Goal: Check status: Check status

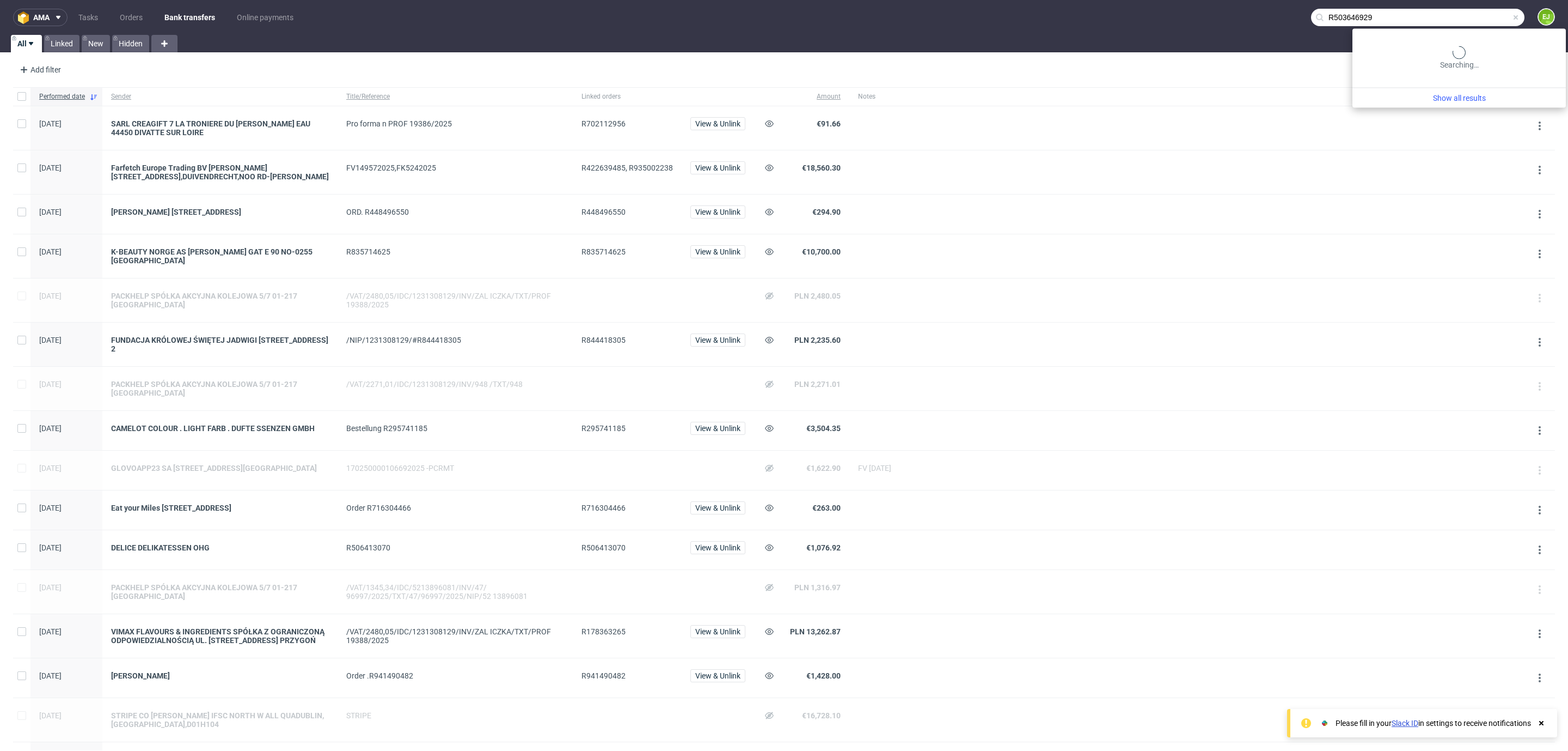
type input "R503646929"
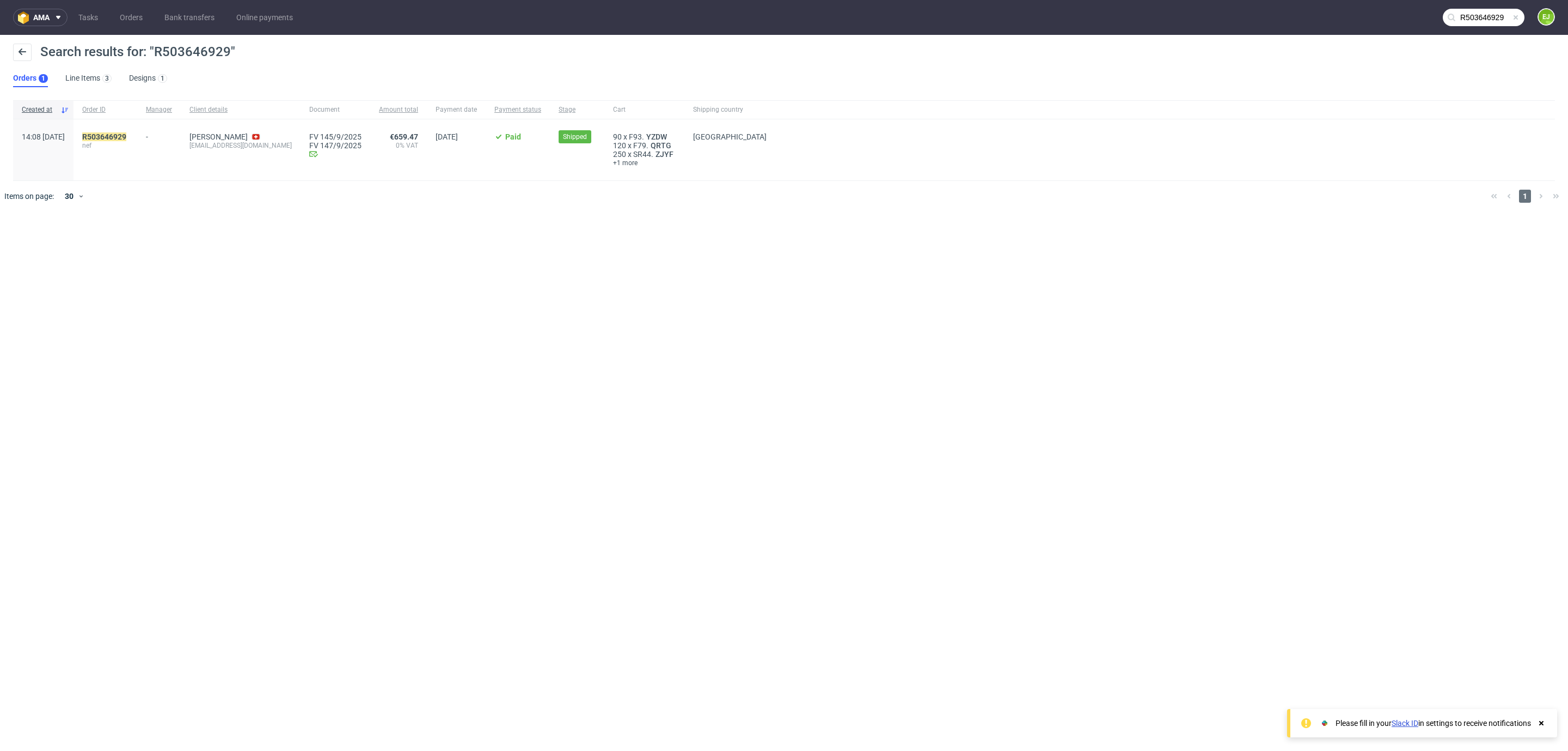
click at [137, 129] on div "R503646929 nef" at bounding box center [105, 150] width 64 height 61
click at [127, 136] on mark "R503646929" at bounding box center [104, 136] width 44 height 9
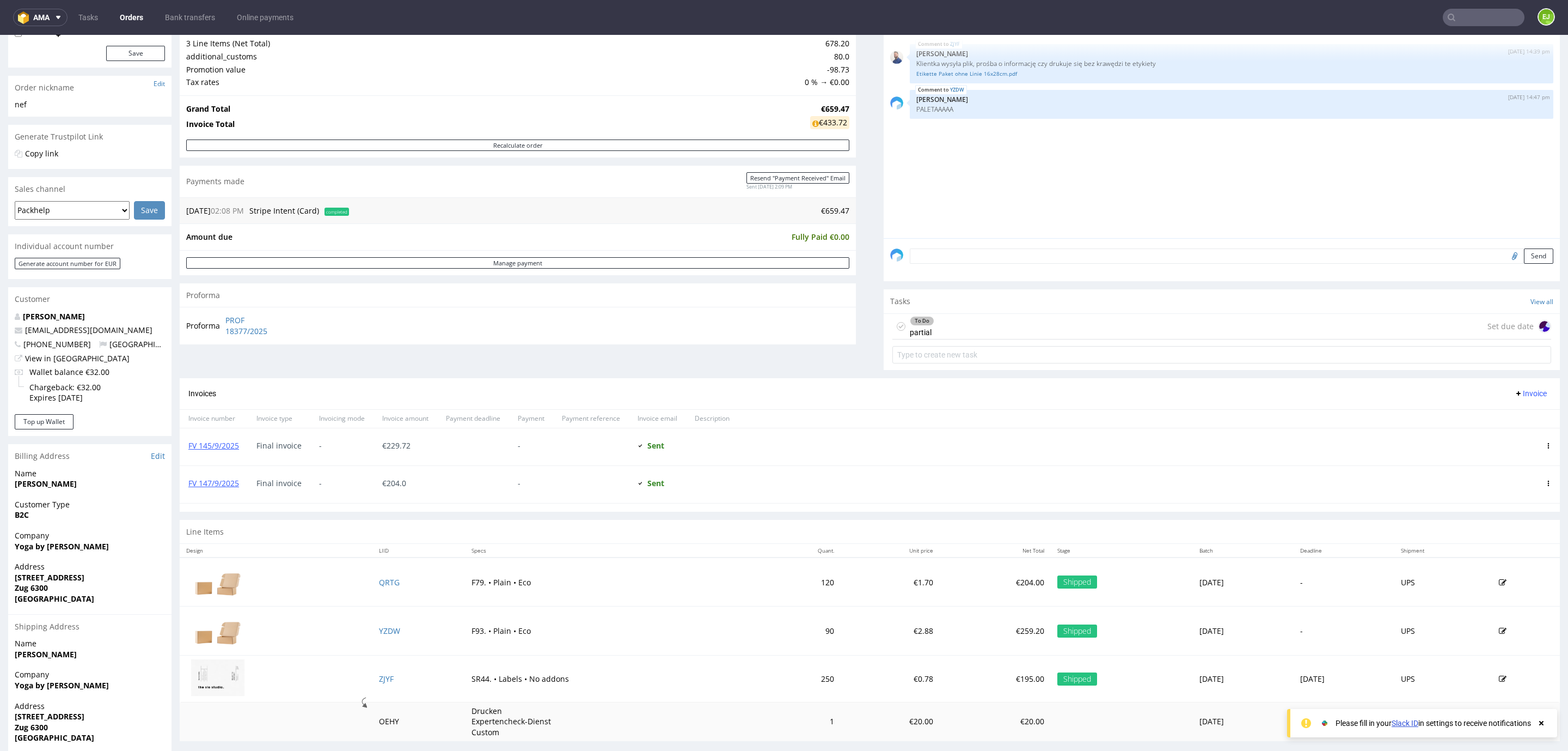
scroll to position [172, 0]
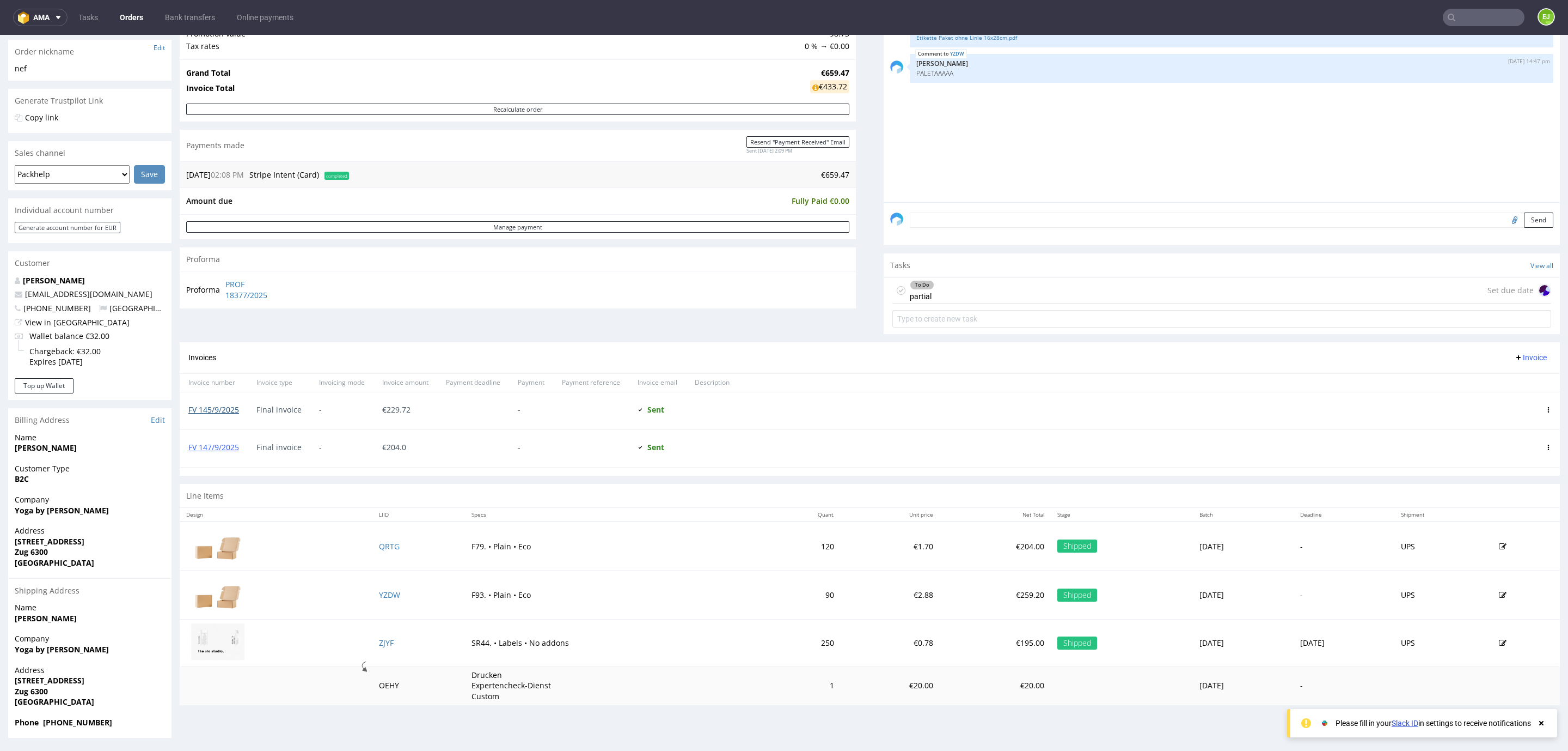
click at [211, 409] on link "FV 145/9/2025" at bounding box center [213, 409] width 51 height 10
click at [233, 445] on link "FV 147/9/2025" at bounding box center [213, 446] width 51 height 10
click at [223, 404] on link "FV 145/9/2025" at bounding box center [213, 409] width 51 height 10
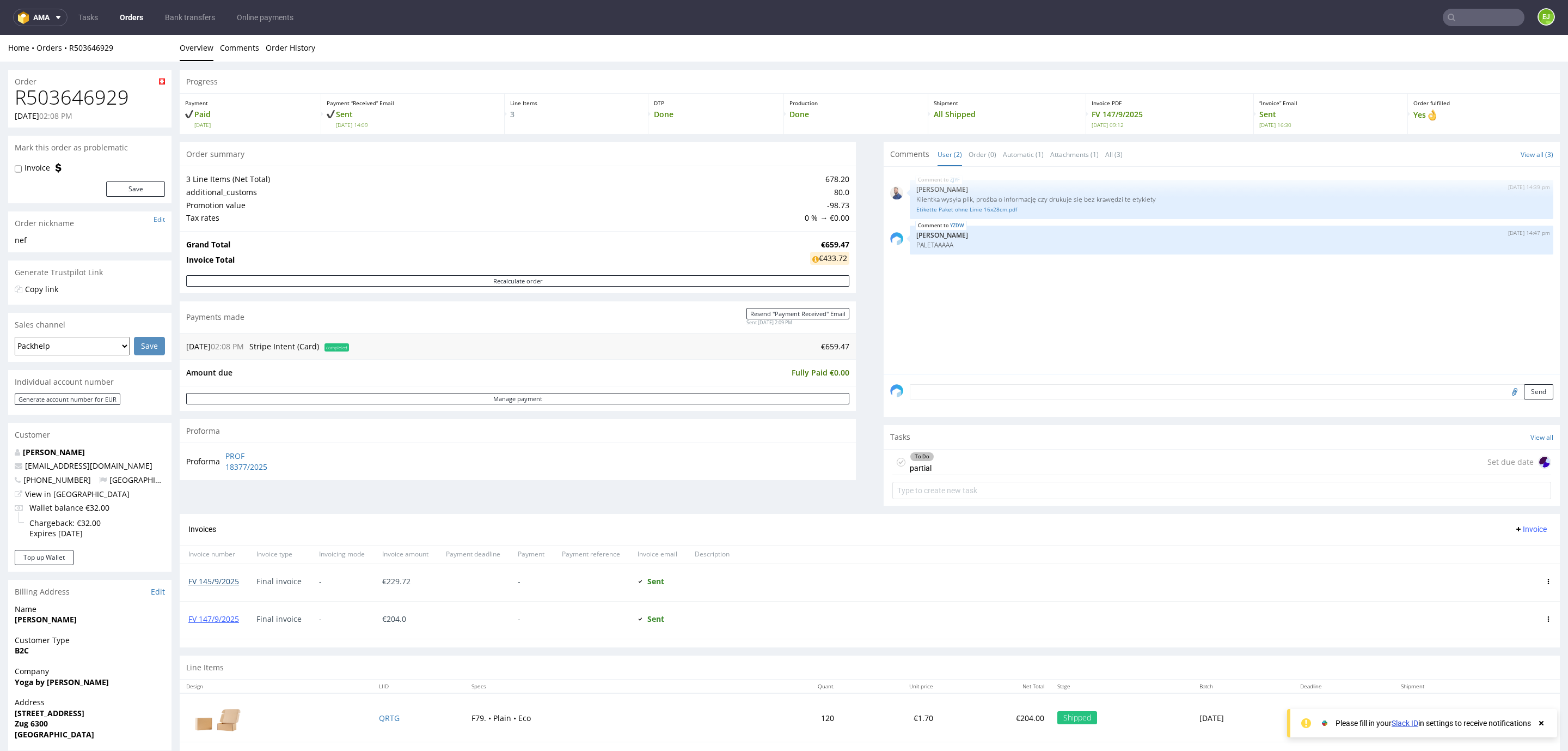
scroll to position [0, 0]
click at [1055, 456] on div "To Do partial Set due date" at bounding box center [1222, 463] width 659 height 26
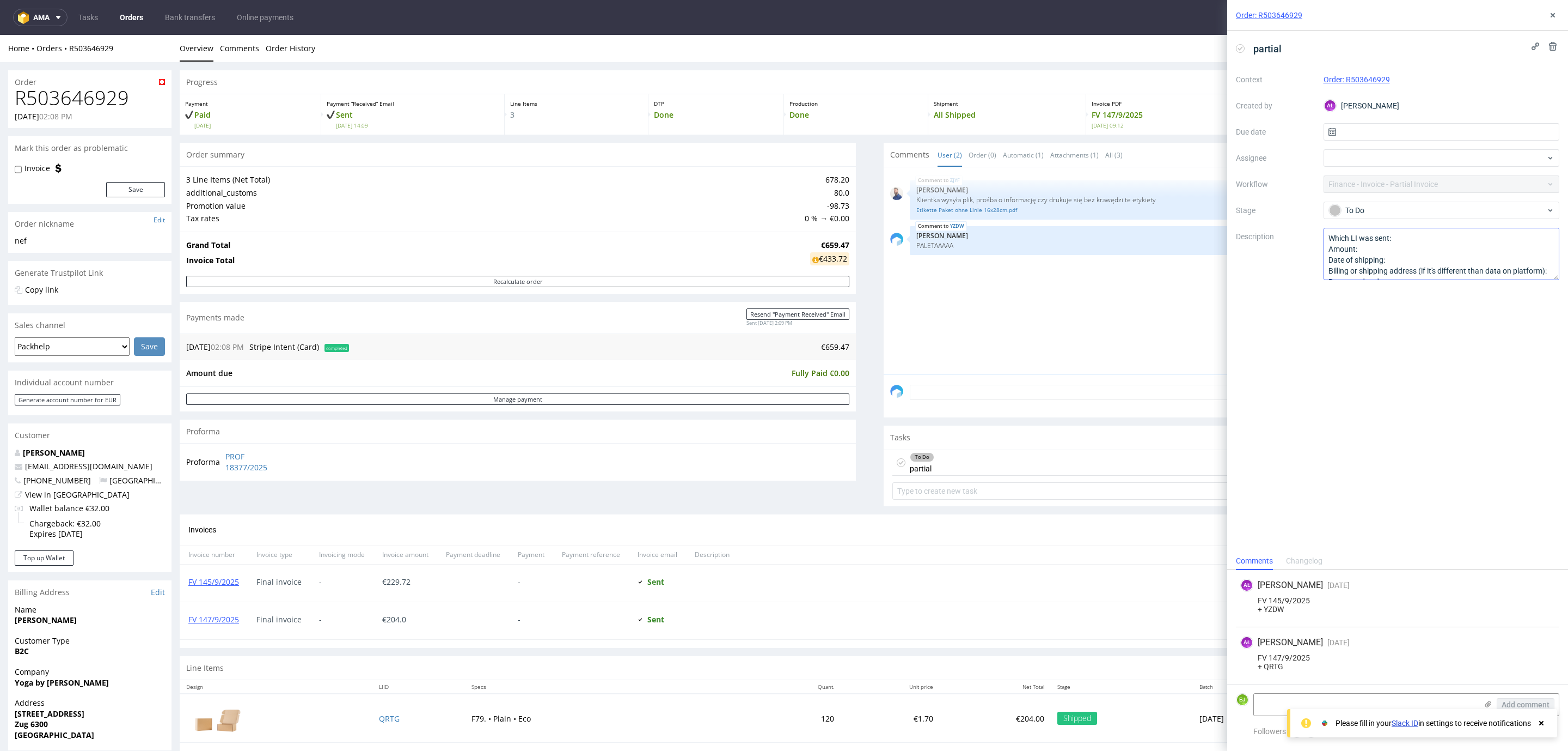
scroll to position [34, 0]
click at [1542, 720] on icon at bounding box center [1541, 723] width 10 height 9
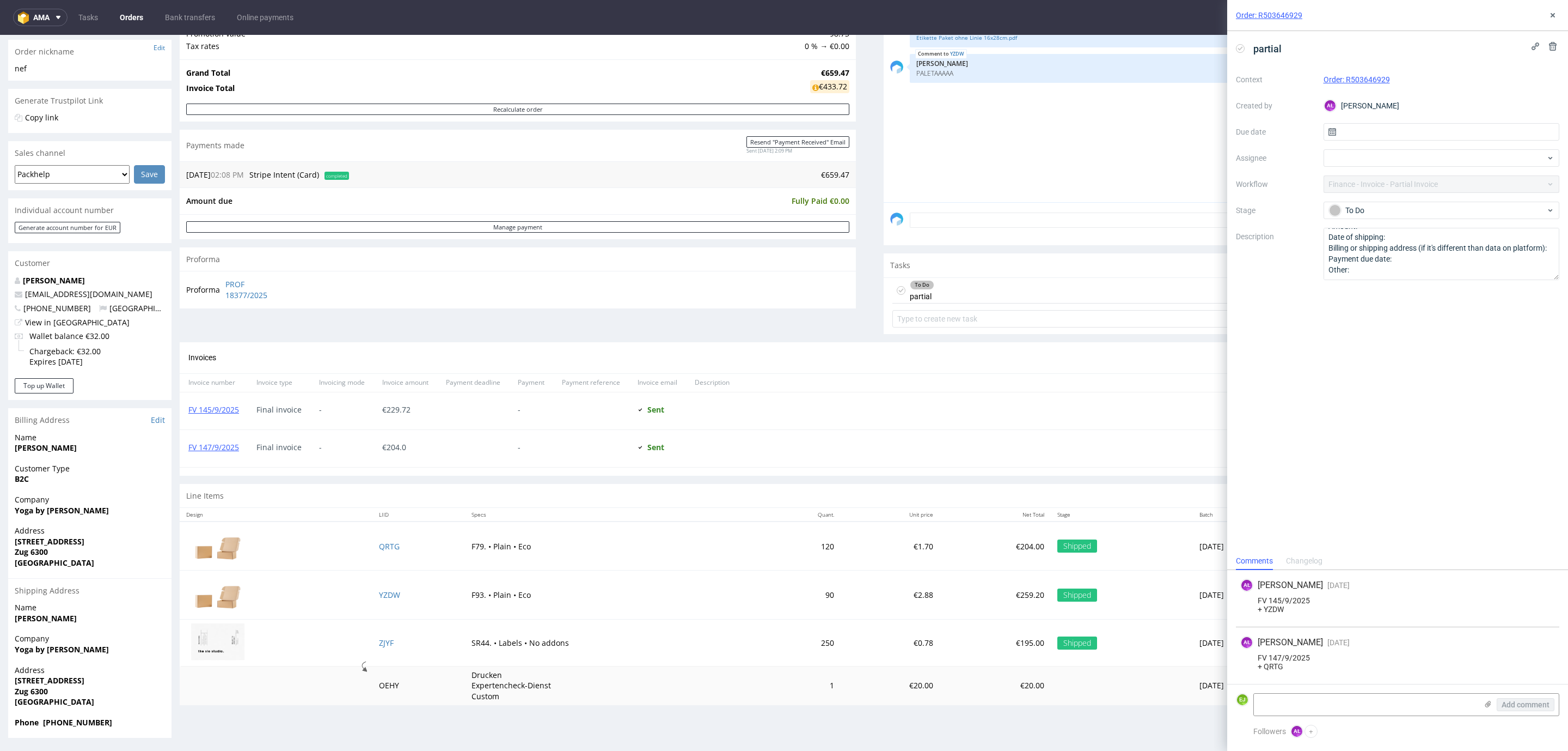
scroll to position [2, 0]
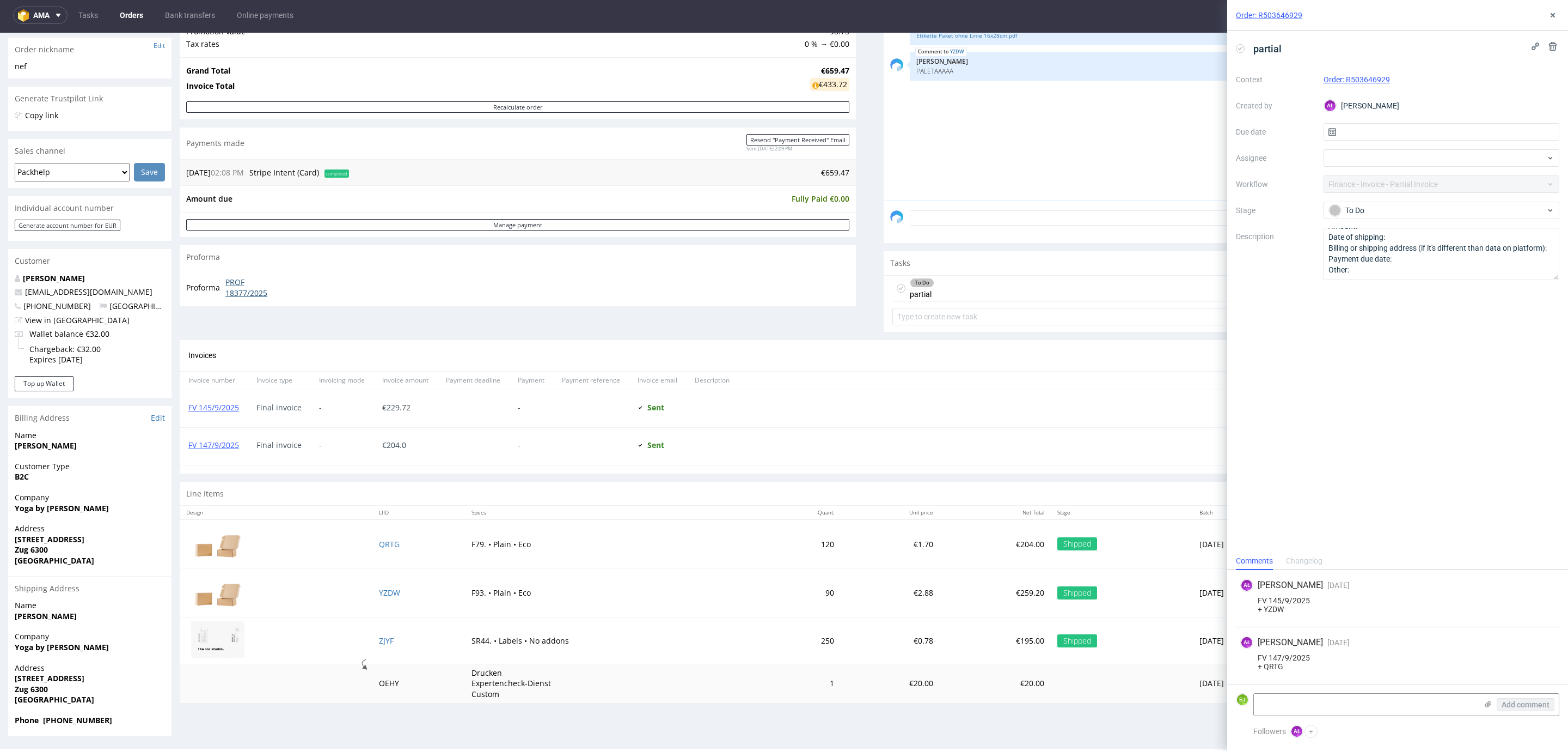
click at [247, 287] on link "PROF 18377/2025" at bounding box center [256, 287] width 63 height 21
click at [1550, 7] on div "Order: R503646929" at bounding box center [1398, 15] width 341 height 31
click at [1555, 18] on icon at bounding box center [1553, 15] width 9 height 9
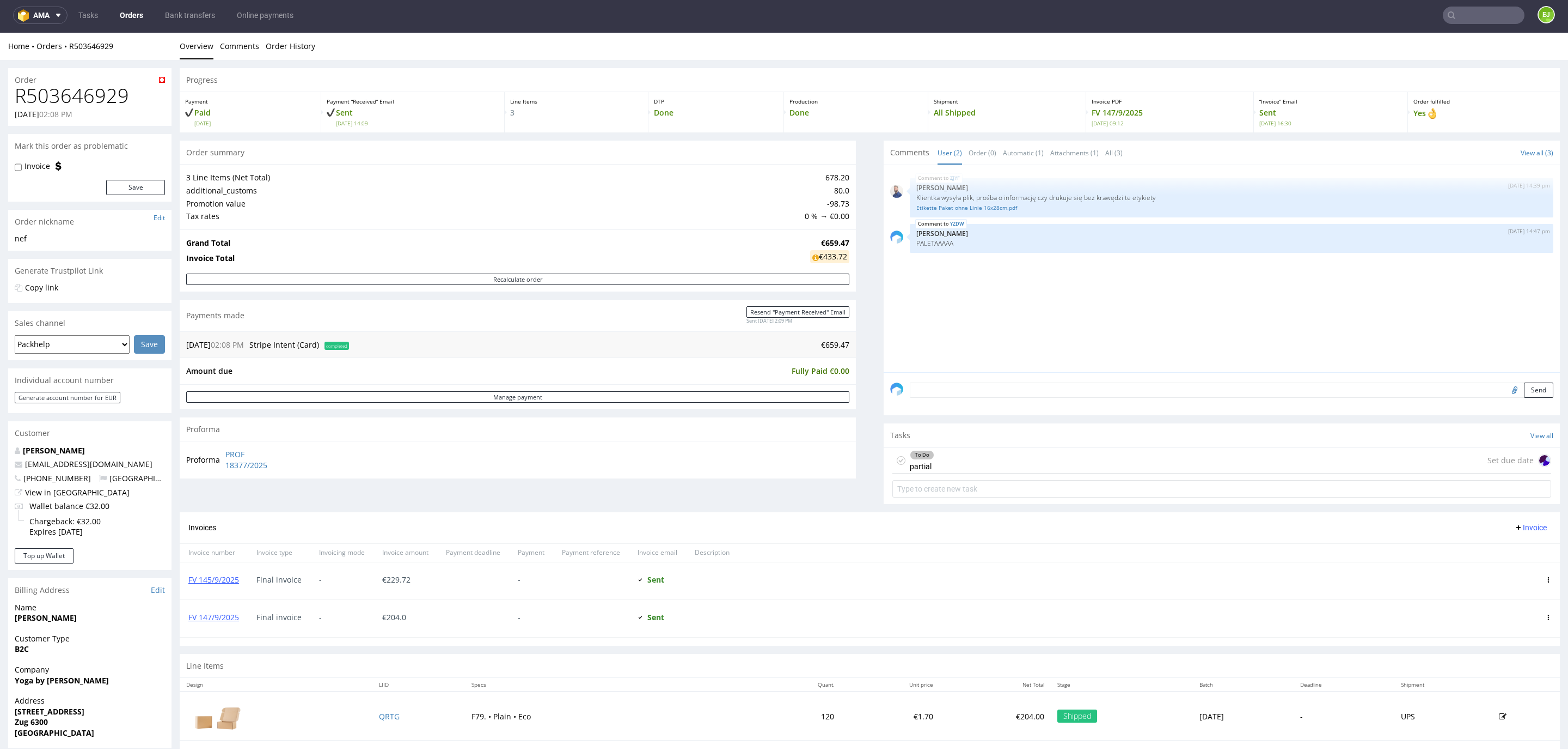
click at [1475, 15] on input "text" at bounding box center [1483, 15] width 82 height 18
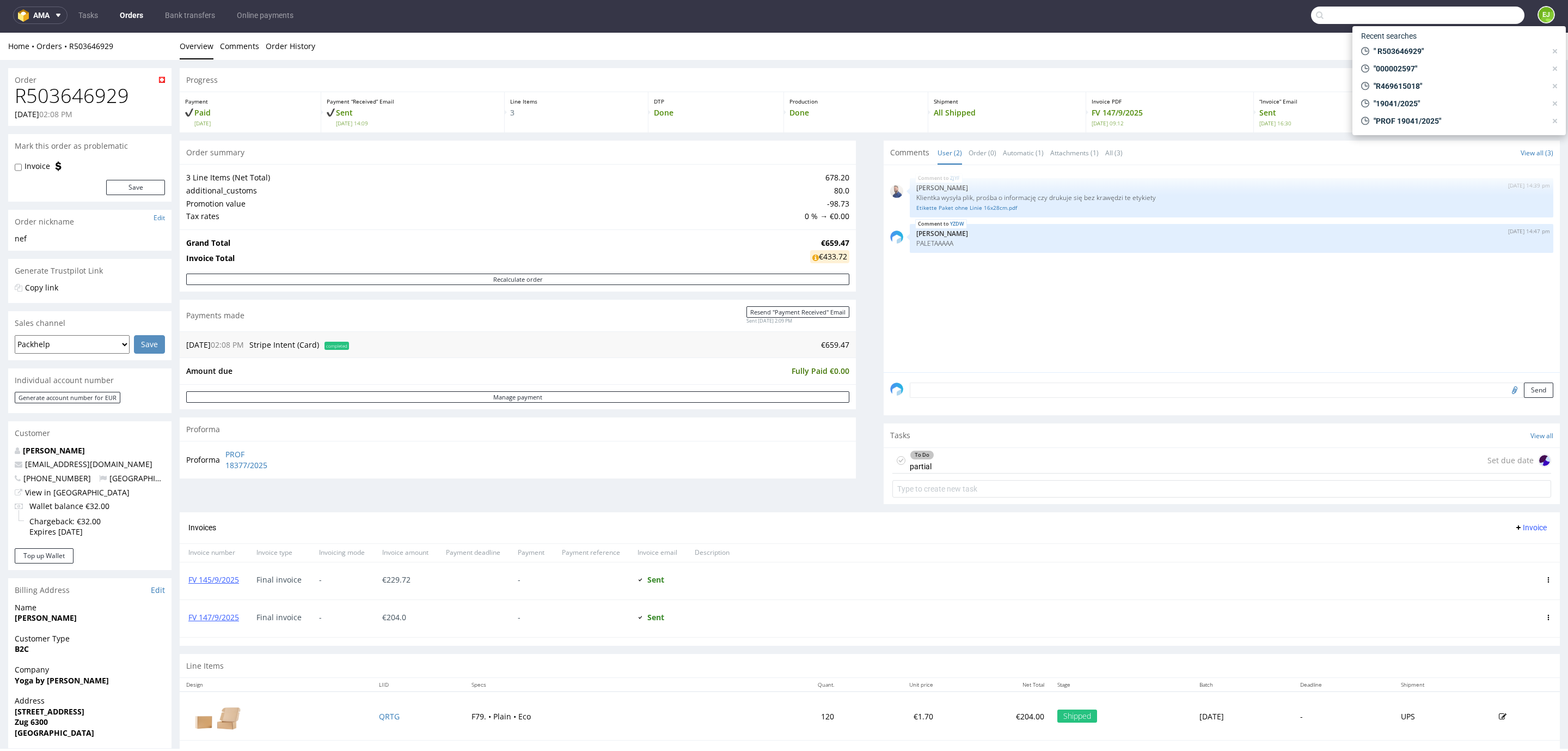
paste input "R560923878"
type input "R560923878"
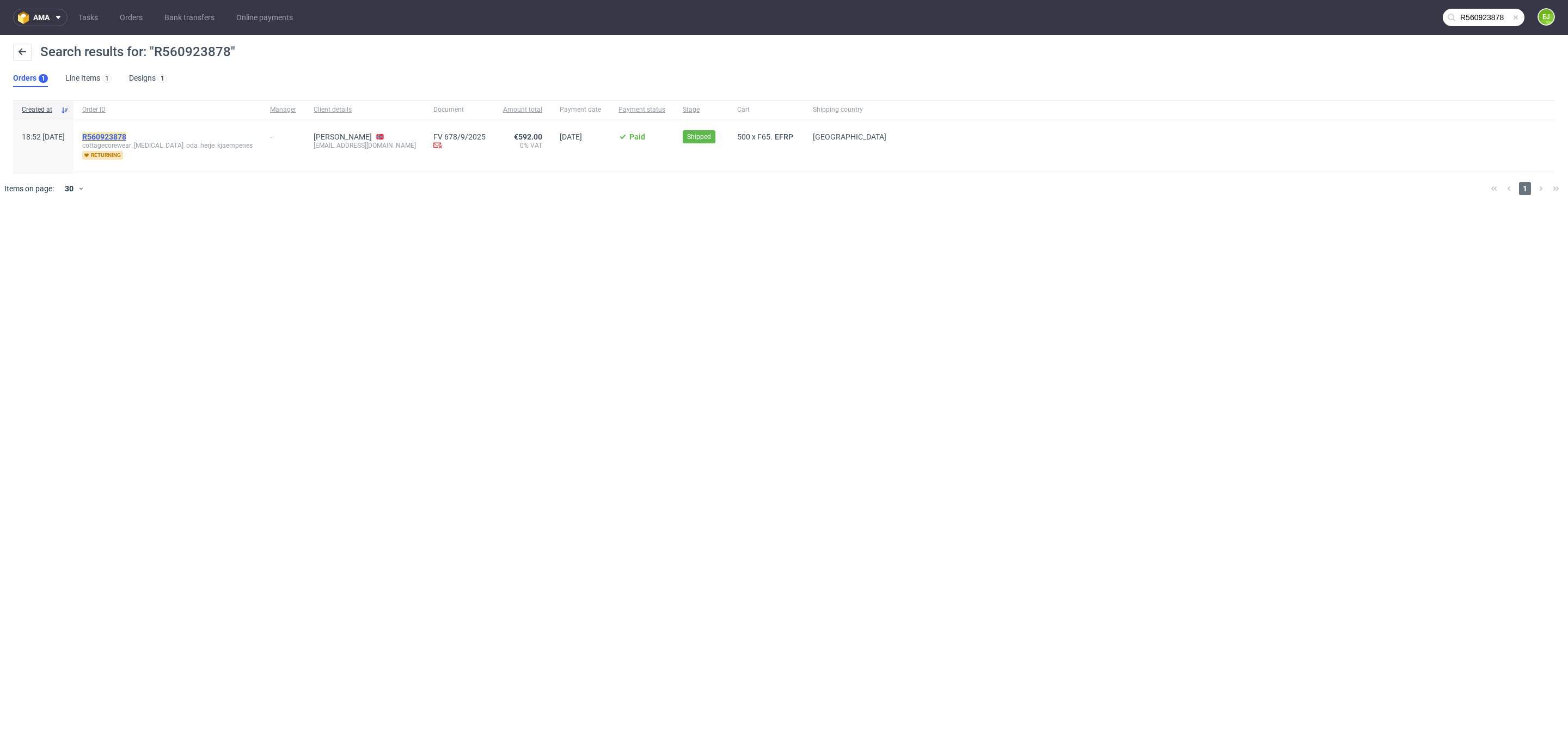
click at [125, 133] on mark "R560923878" at bounding box center [104, 136] width 44 height 9
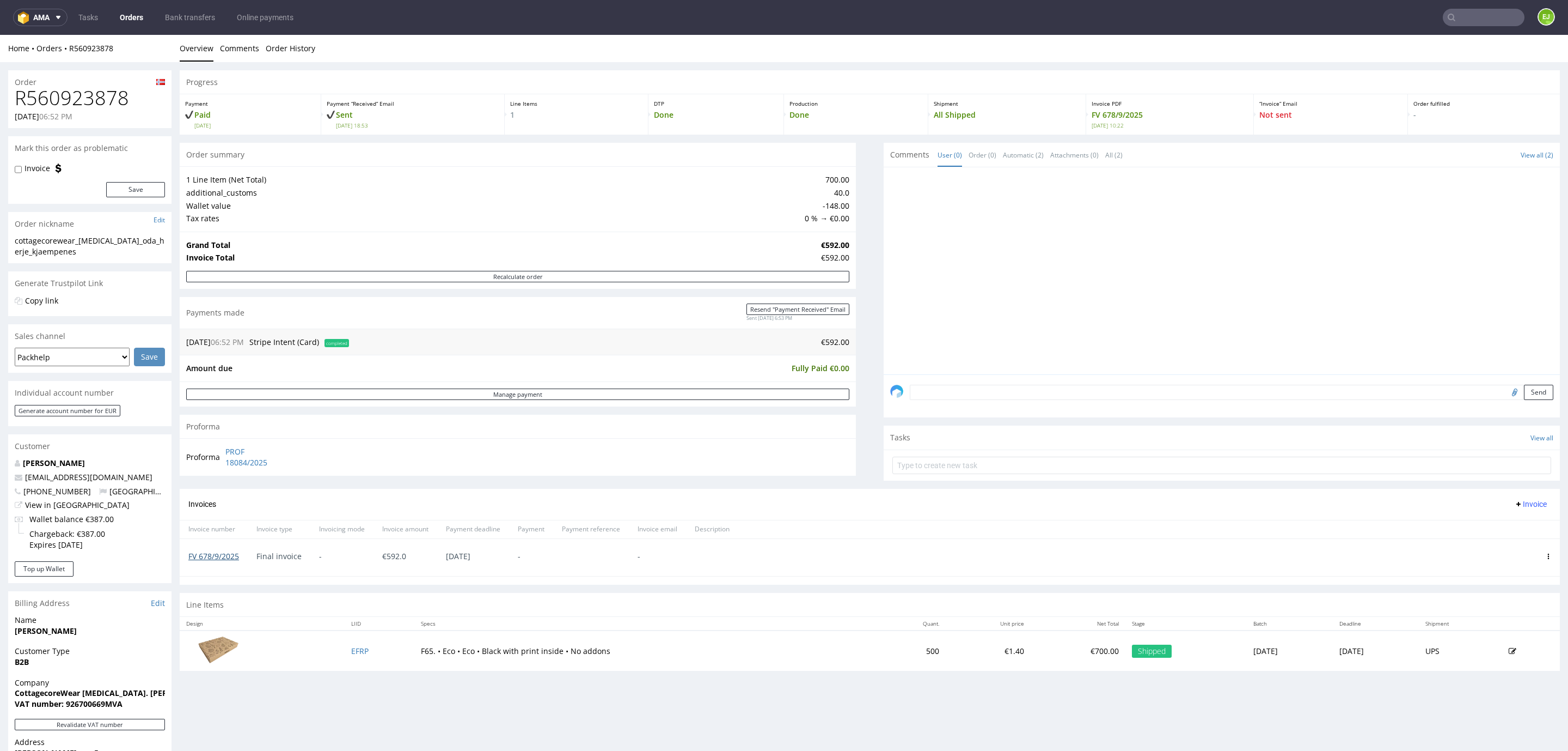
click at [217, 561] on link "FV 678/9/2025" at bounding box center [213, 555] width 51 height 10
